Goal: Check status: Check status

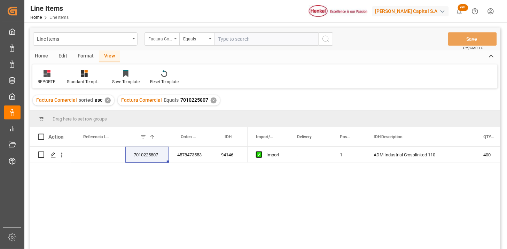
drag, startPoint x: 160, startPoint y: 36, endPoint x: 158, endPoint y: 43, distance: 7.7
click at [160, 36] on div "Factura Comercial" at bounding box center [160, 38] width 24 height 8
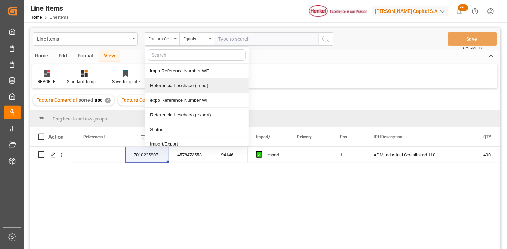
click at [165, 83] on div "Referencia Leschaco (impo)" at bounding box center [197, 85] width 104 height 15
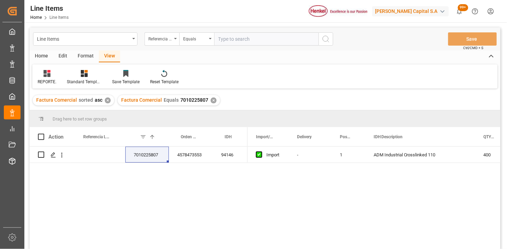
click at [240, 43] on input "text" at bounding box center [266, 38] width 104 height 13
paste input "250906900514"
type input "250906900514"
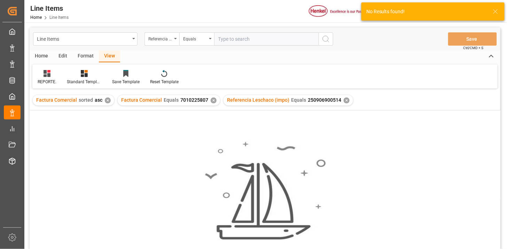
click at [211, 99] on div "✕" at bounding box center [214, 101] width 6 height 6
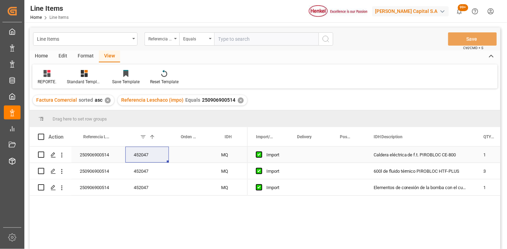
click at [102, 158] on div "250906900514" at bounding box center [98, 155] width 54 height 16
click at [190, 155] on div "Press SPACE to select this row." at bounding box center [191, 155] width 44 height 16
click at [190, 155] on input "Press SPACE to select this row." at bounding box center [191, 158] width 33 height 13
type input "4578022682"
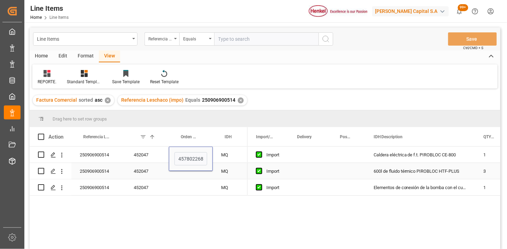
scroll to position [0, 2]
